Goal: Information Seeking & Learning: Learn about a topic

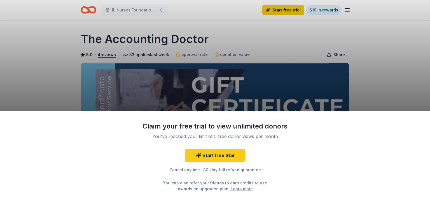
click at [224, 96] on div "Claim your free trial to view unlimited donors You've reached your limit of 5 f…" at bounding box center [215, 110] width 430 height 221
drag, startPoint x: 228, startPoint y: 54, endPoint x: 225, endPoint y: 54, distance: 3.1
click at [227, 54] on div "Claim your free trial to view unlimited donors You've reached your limit of 5 f…" at bounding box center [215, 110] width 430 height 221
click at [225, 52] on div "Claim your free trial to view unlimited donors You've reached your limit of 5 f…" at bounding box center [215, 110] width 430 height 221
click at [224, 55] on div "Claim your free trial to view unlimited donors You've reached your limit of 5 f…" at bounding box center [215, 110] width 430 height 221
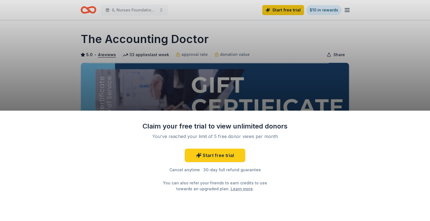
click at [224, 55] on div "Claim your free trial to view unlimited donors You've reached your limit of 5 f…" at bounding box center [215, 110] width 430 height 221
click at [224, 53] on div "Claim your free trial to view unlimited donors You've reached your limit of 5 f…" at bounding box center [215, 110] width 430 height 221
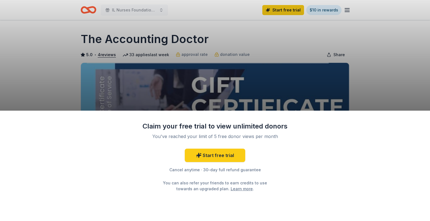
click at [224, 53] on div "Claim your free trial to view unlimited donors You've reached your limit of 5 f…" at bounding box center [215, 110] width 430 height 221
click at [224, 52] on div "Claim your free trial to view unlimited donors You've reached your limit of 5 f…" at bounding box center [215, 110] width 430 height 221
click at [225, 51] on div "Claim your free trial to view unlimited donors You've reached your limit of 5 f…" at bounding box center [215, 110] width 430 height 221
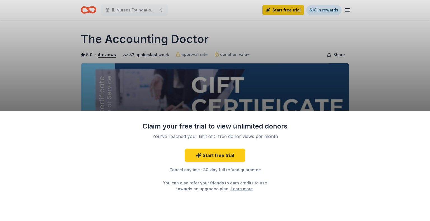
click at [225, 51] on div "Claim your free trial to view unlimited donors You've reached your limit of 5 f…" at bounding box center [215, 110] width 430 height 221
click at [347, 10] on div "Claim your free trial to view unlimited donors You've reached your limit of 5 f…" at bounding box center [215, 110] width 430 height 221
click at [231, 188] on link "Learn more" at bounding box center [242, 189] width 22 height 6
